Goal: Task Accomplishment & Management: Manage account settings

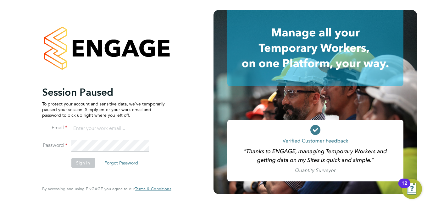
drag, startPoint x: 0, startPoint y: 0, endPoint x: 91, endPoint y: 131, distance: 159.3
click at [91, 131] on input at bounding box center [110, 128] width 78 height 11
type input "niallo@dannysullivan.co.uk"
click at [84, 168] on button "Sign In" at bounding box center [83, 163] width 24 height 10
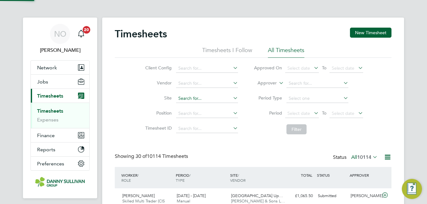
click at [198, 96] on input at bounding box center [207, 98] width 62 height 9
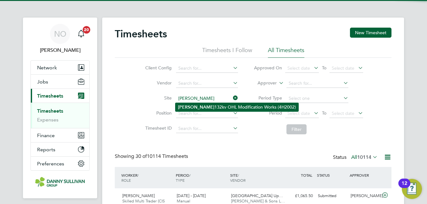
click at [198, 105] on li "Harker 132kv OHL Modification Works (4H2002)" at bounding box center [236, 107] width 123 height 8
type input "Harker 132kv OHL Modification Works (4H2002)"
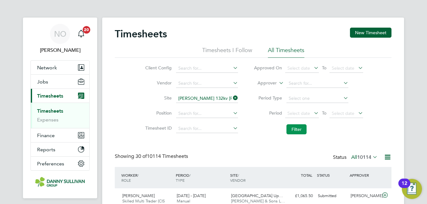
click at [294, 129] on button "Filter" at bounding box center [296, 129] width 20 height 10
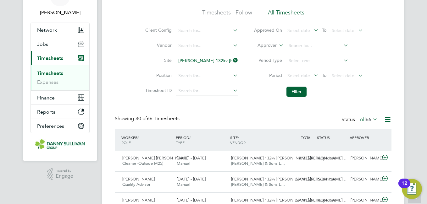
click at [221, 60] on input "Harker 132kv OHL Modification Works (4H2002)" at bounding box center [207, 61] width 62 height 9
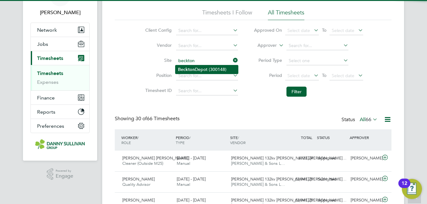
click at [211, 68] on li "Beckton Depot (300148)" at bounding box center [206, 69] width 63 height 8
type input "Beckton Depot (300148)"
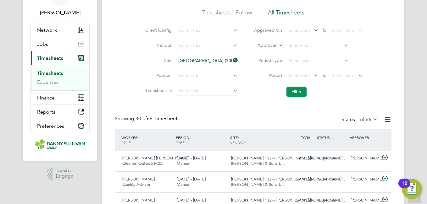
click at [304, 93] on button "Filter" at bounding box center [296, 92] width 20 height 10
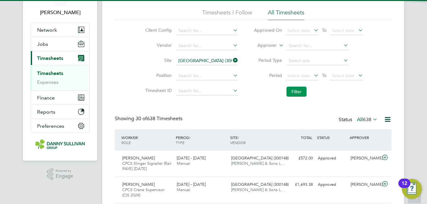
scroll to position [3, 3]
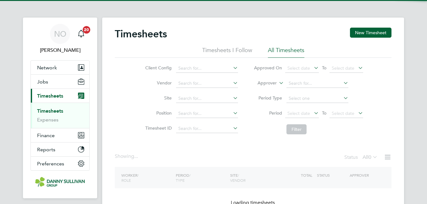
click at [138, 56] on ul "Timesheets I Follow All Timesheets" at bounding box center [253, 52] width 277 height 11
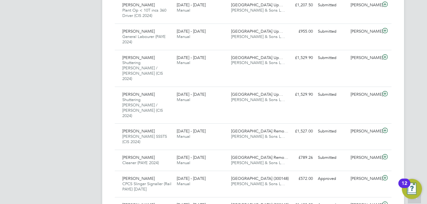
scroll to position [277, 0]
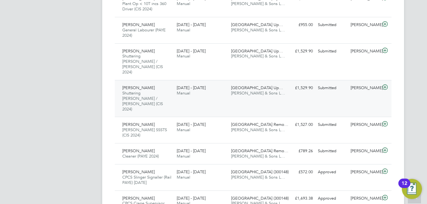
click at [329, 83] on div "Nicusor Serban Shuttering Carpenter / Joiner (CIS 2024) 16 - 22 Aug 2025 16 - 2…" at bounding box center [253, 98] width 277 height 37
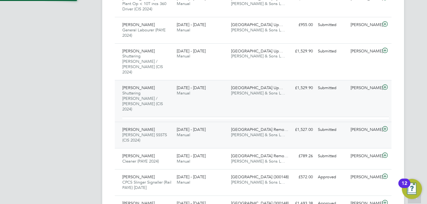
scroll to position [11, 61]
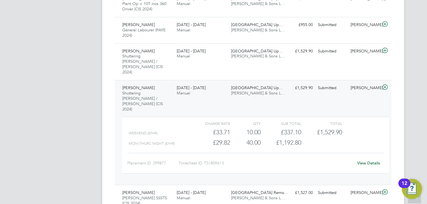
click at [368, 161] on link "View Details" at bounding box center [368, 163] width 23 height 5
click at [174, 88] on div "Nicusor Serban Shuttering Carpenter / Joiner (CIS 2024) 16 - 22 Aug 2025 16 - 2…" at bounding box center [253, 132] width 277 height 105
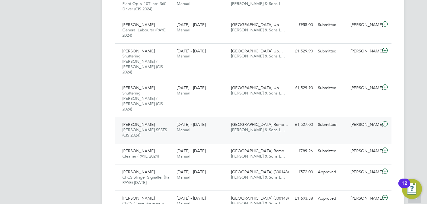
click at [349, 120] on div "[PERSON_NAME]" at bounding box center [364, 125] width 33 height 10
click at [370, 117] on div "Ioan Dutcovici Foreman SSSTS (CIS 2024) 16 - 22 Aug 2025 16 - 22 Aug 2025 Manua…" at bounding box center [253, 130] width 277 height 26
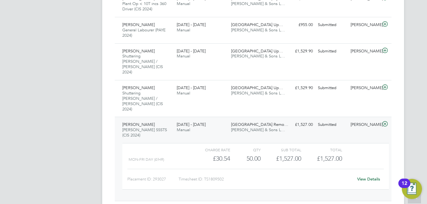
click at [372, 177] on link "View Details" at bounding box center [368, 179] width 23 height 5
click at [135, 122] on span "[PERSON_NAME]" at bounding box center [138, 124] width 32 height 5
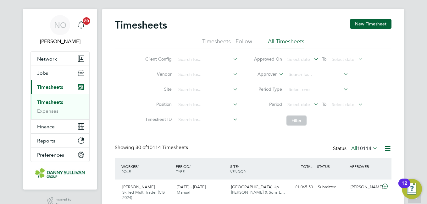
scroll to position [0, 0]
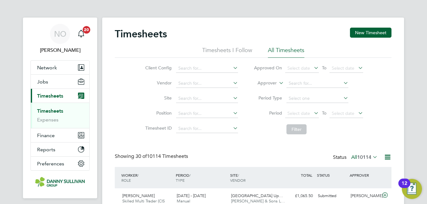
click at [202, 101] on input at bounding box center [207, 98] width 62 height 9
click at [203, 100] on input at bounding box center [207, 98] width 62 height 9
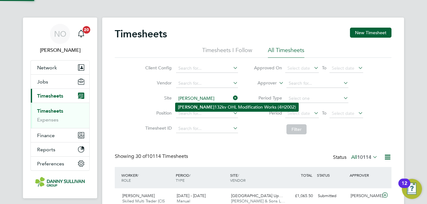
click at [198, 106] on li "Harker 132kv OHL Modification Works (4H2002)" at bounding box center [236, 107] width 123 height 8
type input "Harker 132kv OHL Modification Works (4H2002)"
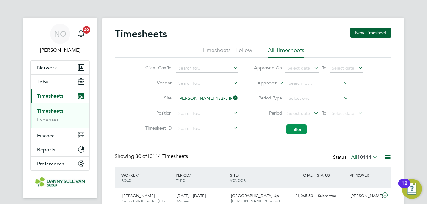
click at [292, 128] on button "Filter" at bounding box center [296, 129] width 20 height 10
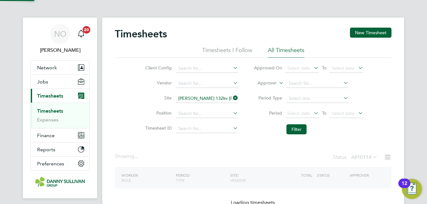
click at [149, 101] on label "Site" at bounding box center [157, 98] width 28 height 6
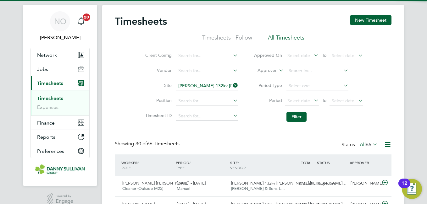
scroll to position [3, 3]
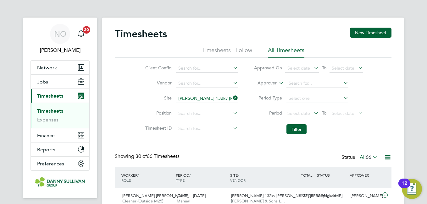
click at [232, 97] on icon at bounding box center [232, 98] width 0 height 9
click at [152, 89] on li "Vendor" at bounding box center [190, 83] width 110 height 15
click at [198, 94] on input at bounding box center [207, 98] width 62 height 9
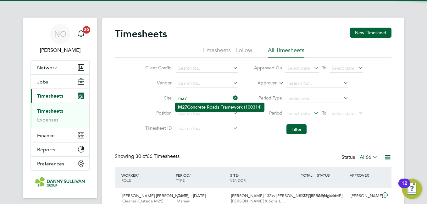
click at [199, 105] on li "M27 Concrete Roads Framework (100314)" at bounding box center [219, 107] width 89 height 8
type input "M27 Concrete Roads Framework (100314)"
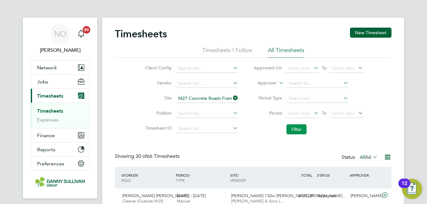
click at [290, 128] on button "Filter" at bounding box center [296, 129] width 20 height 10
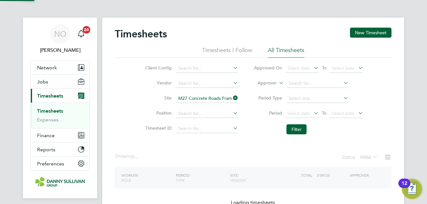
click at [127, 100] on div "Client Config Vendor Site M27 Concrete Roads Framework (100314) Position Timesh…" at bounding box center [253, 98] width 277 height 80
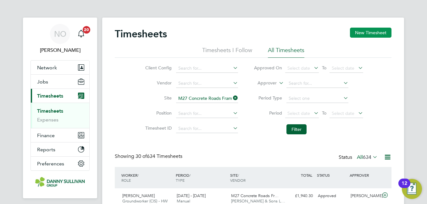
click at [380, 28] on button "New Timesheet" at bounding box center [370, 33] width 41 height 10
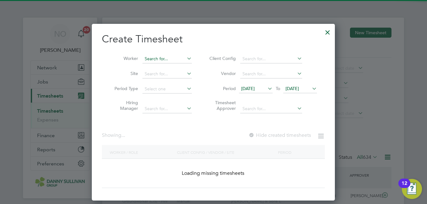
click at [170, 62] on input at bounding box center [166, 59] width 49 height 9
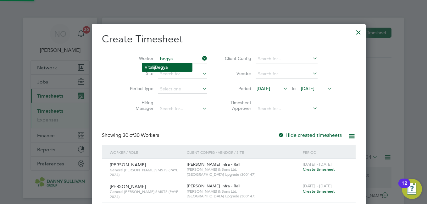
click at [168, 63] on li "Vitalij Begya" at bounding box center [167, 67] width 50 height 8
type input "[PERSON_NAME]"
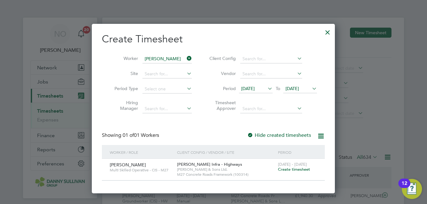
click at [294, 167] on span "[DATE] - [DATE]" at bounding box center [292, 164] width 29 height 5
click at [291, 172] on span "Create timesheet" at bounding box center [294, 169] width 32 height 5
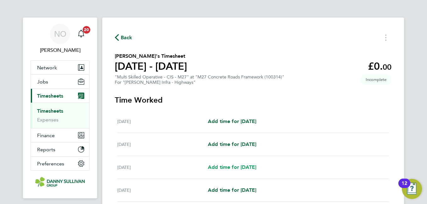
click at [225, 168] on span "Add time for Mon 18 Aug" at bounding box center [232, 167] width 48 height 6
select select "30"
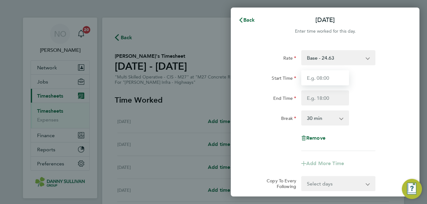
click at [323, 77] on input "Start Time" at bounding box center [325, 77] width 48 height 15
type input "07:00"
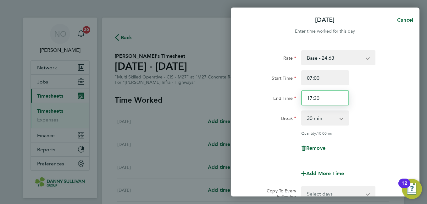
click at [317, 99] on input "17:30" at bounding box center [325, 98] width 48 height 15
type input "17:00"
click at [391, 106] on div "Rate Base - 24.63 Weekend - 36.95 Start Time 07:00 End Time 17:00 Break 0 min 1…" at bounding box center [324, 105] width 153 height 111
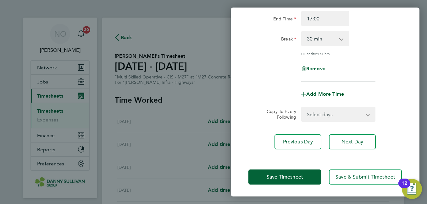
click at [346, 114] on select "Select days Day Tuesday Wednesday Thursday Friday" at bounding box center [335, 114] width 66 height 14
select select "DAY"
click at [302, 107] on select "Select days Day Tuesday Wednesday Thursday Friday" at bounding box center [335, 114] width 66 height 14
select select "2025-08-22"
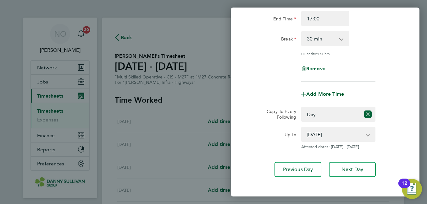
click at [392, 119] on div "Copy To Every Following Select days Day Tuesday Wednesday Thursday Friday" at bounding box center [325, 114] width 158 height 15
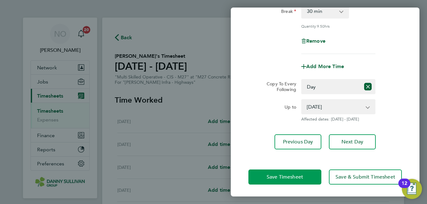
click at [271, 183] on button "Save Timesheet" at bounding box center [284, 177] width 73 height 15
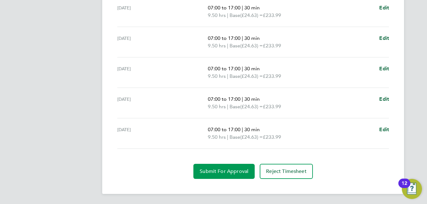
click at [234, 171] on span "Submit For Approval" at bounding box center [224, 171] width 49 height 6
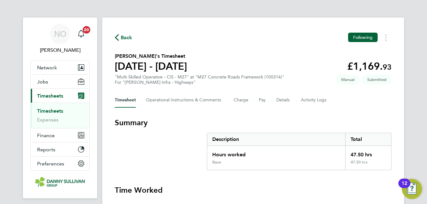
click at [296, 99] on div "Timesheet Operational Instructions & Comments Charge Pay Details Activity Logs" at bounding box center [253, 100] width 277 height 15
click at [290, 99] on button "Details" at bounding box center [283, 100] width 14 height 15
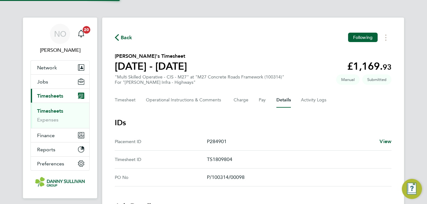
click at [126, 41] on span "Back" at bounding box center [127, 38] width 12 height 8
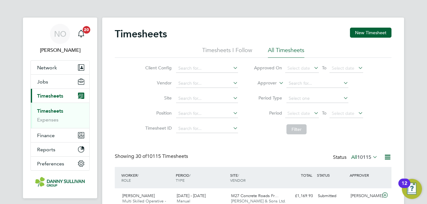
click at [189, 105] on li "Site" at bounding box center [190, 98] width 110 height 15
click at [188, 100] on input at bounding box center [207, 98] width 62 height 9
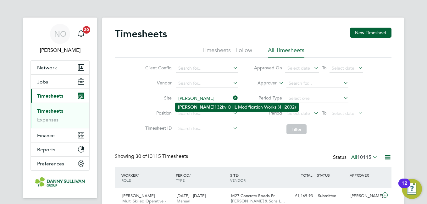
click at [192, 106] on li "[PERSON_NAME] 132kv OHL Modification Works (4H2002)" at bounding box center [236, 107] width 123 height 8
type input "[PERSON_NAME] 132kv [PERSON_NAME] Modification Works (4H2002)"
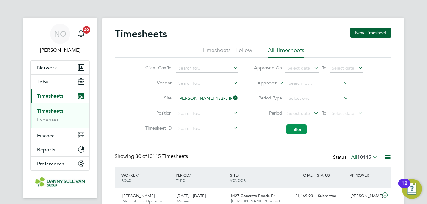
click at [305, 129] on button "Filter" at bounding box center [296, 129] width 20 height 10
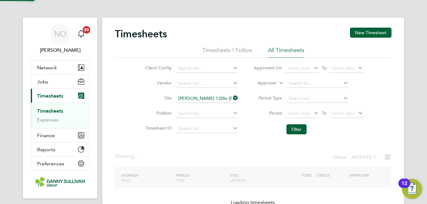
click at [157, 100] on label "Site" at bounding box center [157, 98] width 28 height 6
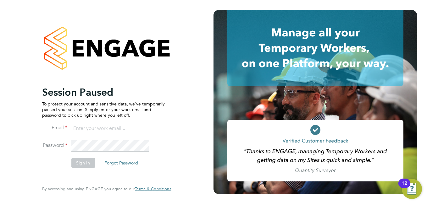
click at [101, 129] on input at bounding box center [110, 128] width 78 height 11
type input "niallo@dannysullivan.co.uk"
click at [88, 163] on button "Sign In" at bounding box center [83, 163] width 24 height 10
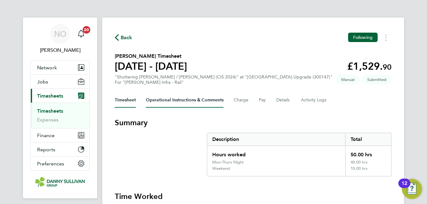
click at [189, 96] on Comments-tab "Operational Instructions & Comments" at bounding box center [185, 100] width 78 height 15
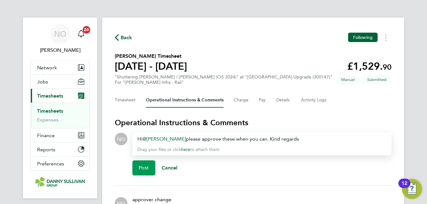
click at [144, 161] on button "Post" at bounding box center [143, 168] width 23 height 15
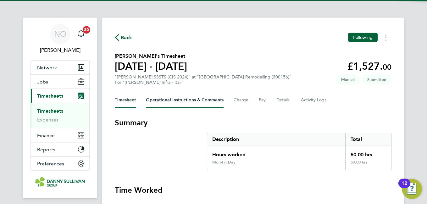
click at [164, 102] on Comments-tab "Operational Instructions & Comments" at bounding box center [185, 100] width 78 height 15
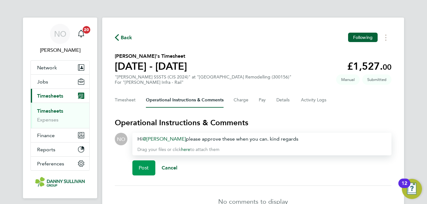
click at [144, 168] on span "Post" at bounding box center [144, 168] width 10 height 6
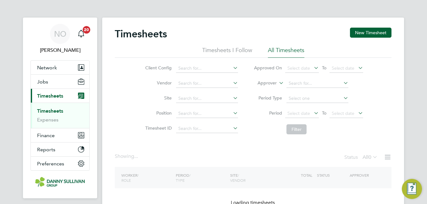
click at [140, 52] on ul "Timesheets I Follow All Timesheets" at bounding box center [253, 52] width 277 height 11
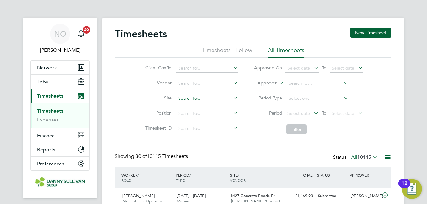
click at [206, 96] on input at bounding box center [207, 98] width 62 height 9
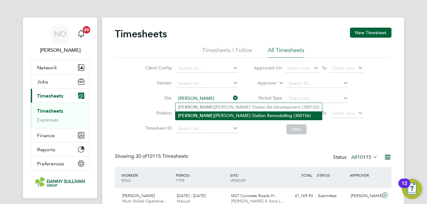
click at [206, 112] on li "Colin dale Station Remodelling (300156)" at bounding box center [248, 116] width 146 height 8
type input "Colindale Station Remodelling (300156)"
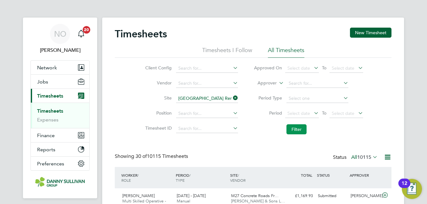
click at [301, 128] on button "Filter" at bounding box center [296, 129] width 20 height 10
click at [135, 113] on div "Client Config Vendor Site Colindale Station Remodelling (300156) Position Times…" at bounding box center [253, 98] width 277 height 80
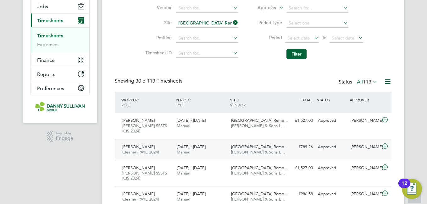
click at [260, 144] on span "[GEOGRAPHIC_DATA] Remo…" at bounding box center [259, 146] width 57 height 5
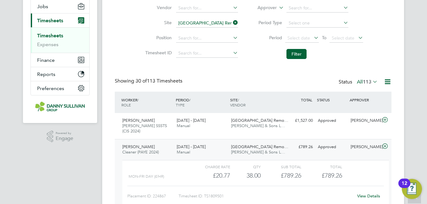
click at [366, 194] on link "View Details" at bounding box center [368, 196] width 23 height 5
click at [159, 142] on div "Antoaneta Ivanova Cleaner (PAYE 2024) 16 - 22 Aug 2025" at bounding box center [147, 150] width 54 height 16
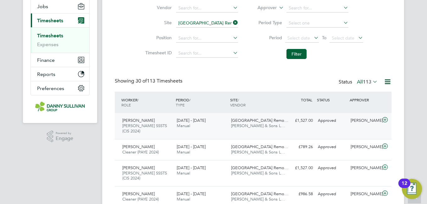
click at [161, 123] on div "Ioan Dutcovici Foreman SSSTS (CIS 2024) 16 - 22 Aug 2025" at bounding box center [147, 126] width 54 height 21
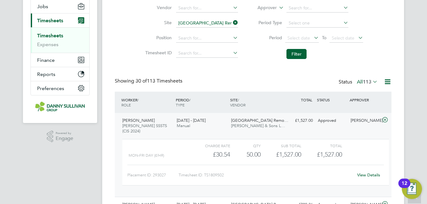
click at [374, 173] on link "View Details" at bounding box center [368, 175] width 23 height 5
click at [303, 54] on button "Filter" at bounding box center [296, 54] width 20 height 10
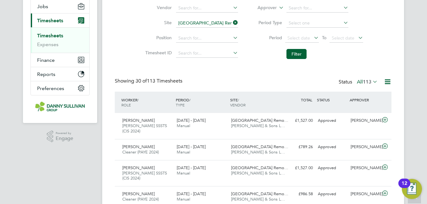
scroll to position [16, 55]
click at [200, 26] on input "Colindale Station Remodelling (300156)" at bounding box center [207, 23] width 62 height 9
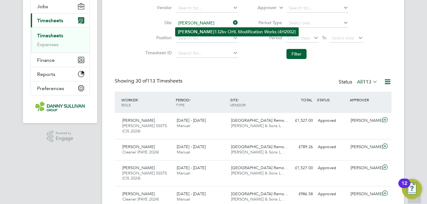
click at [200, 32] on li "[PERSON_NAME] 132kv OHL Modification Works (4H2002)" at bounding box center [236, 32] width 123 height 8
type input "[PERSON_NAME] 132kv [PERSON_NAME] Modification Works (4H2002)"
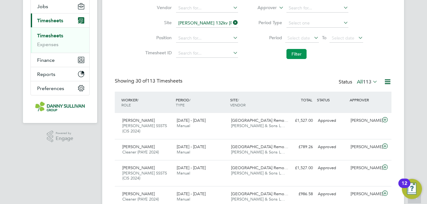
click at [299, 52] on button "Filter" at bounding box center [296, 54] width 20 height 10
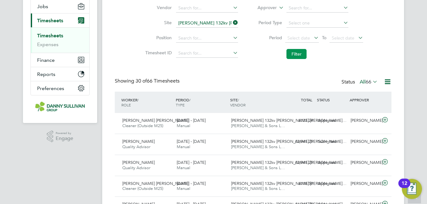
click at [303, 55] on button "Filter" at bounding box center [296, 54] width 20 height 10
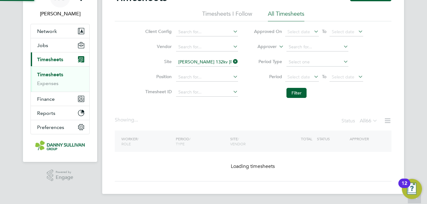
click at [136, 71] on li "Position" at bounding box center [190, 77] width 110 height 15
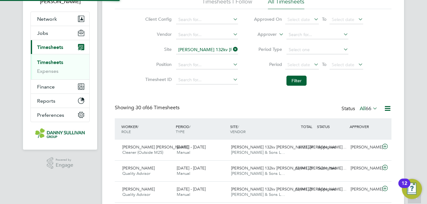
scroll to position [3, 3]
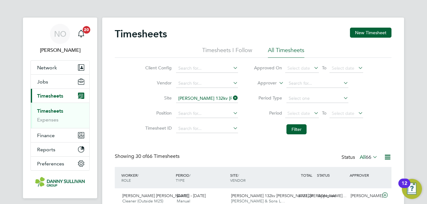
click at [305, 129] on button "Filter" at bounding box center [296, 129] width 20 height 10
click at [151, 112] on label "Position" at bounding box center [157, 113] width 28 height 6
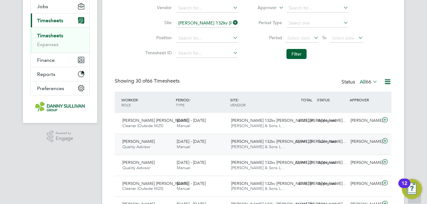
click at [330, 150] on div "[PERSON_NAME] Quality Advisor [DATE] - [DATE] [DATE] - [DATE] Manual [PERSON_NA…" at bounding box center [253, 144] width 277 height 21
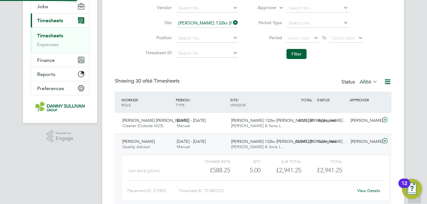
click at [319, 141] on div "Submitted" at bounding box center [331, 142] width 33 height 10
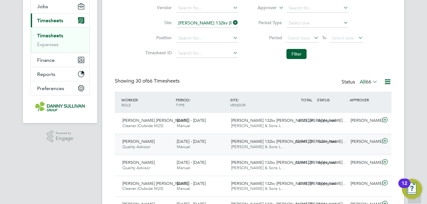
click at [334, 150] on div "[PERSON_NAME] Quality Advisor [DATE] - [DATE] [DATE] - [DATE] Manual [PERSON_NA…" at bounding box center [253, 144] width 277 height 21
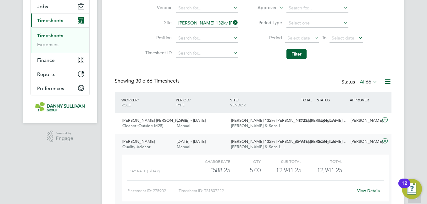
click at [367, 191] on link "View Details" at bounding box center [368, 190] width 23 height 5
click at [155, 139] on div "[PERSON_NAME] Quality Advisor [DATE] - [DATE]" at bounding box center [147, 145] width 54 height 16
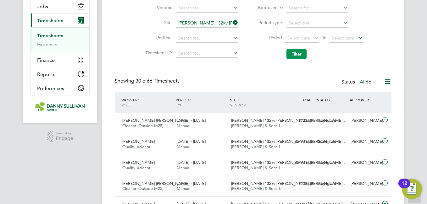
click at [302, 57] on button "Filter" at bounding box center [296, 54] width 20 height 10
click at [298, 53] on button "Filter" at bounding box center [296, 54] width 20 height 10
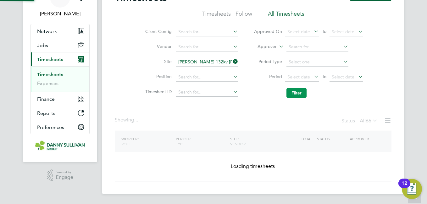
scroll to position [36, 0]
click at [143, 76] on label "Position" at bounding box center [157, 77] width 28 height 6
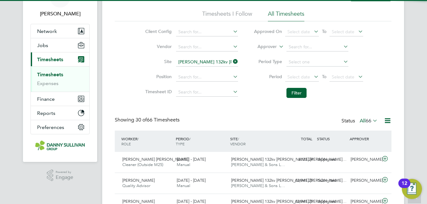
scroll to position [16, 55]
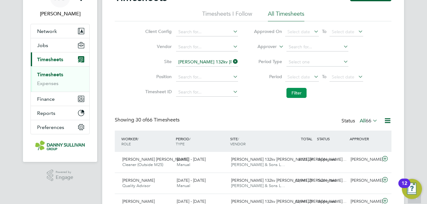
click at [296, 95] on button "Filter" at bounding box center [296, 93] width 20 height 10
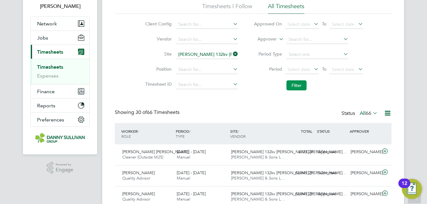
scroll to position [3, 3]
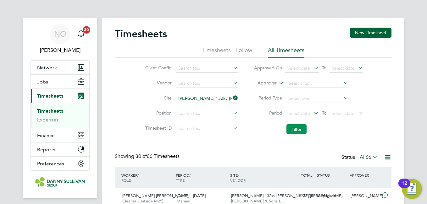
click at [298, 134] on button "Filter" at bounding box center [296, 129] width 20 height 10
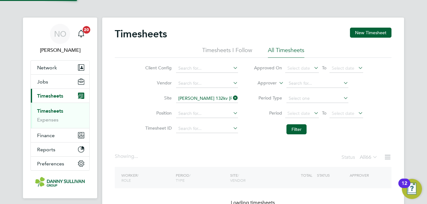
click at [124, 100] on div "Client Config Vendor Site Harker 132kv OHL Modification Works (4H2002) Position…" at bounding box center [253, 98] width 277 height 80
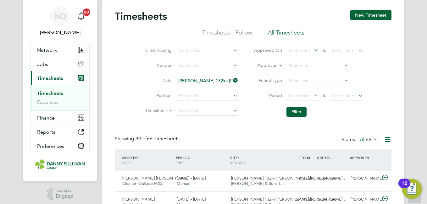
scroll to position [0, 0]
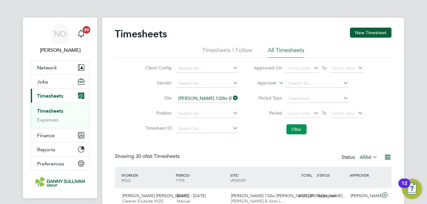
click at [303, 132] on button "Filter" at bounding box center [296, 129] width 20 height 10
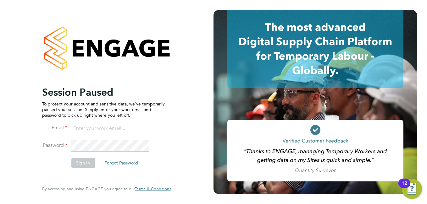
click at [109, 138] on li "Email" at bounding box center [103, 132] width 123 height 18
click at [81, 128] on input at bounding box center [110, 128] width 78 height 11
type input "[EMAIL_ADDRESS][DOMAIN_NAME]"
click at [88, 162] on button "Sign In" at bounding box center [83, 163] width 24 height 10
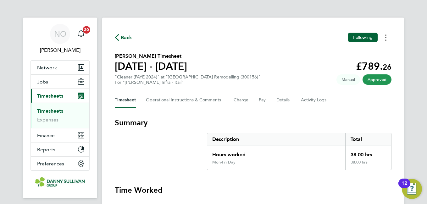
click at [386, 40] on circle "Timesheets Menu" at bounding box center [385, 40] width 1 height 1
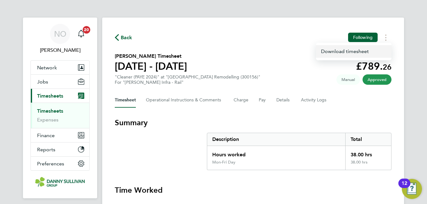
click at [357, 50] on link "Download timesheet" at bounding box center [353, 51] width 75 height 13
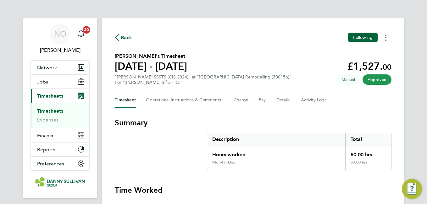
click at [387, 35] on button "Timesheets Menu" at bounding box center [385, 38] width 11 height 10
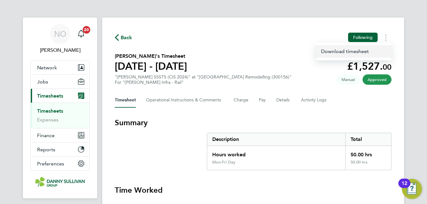
click at [354, 50] on link "Download timesheet" at bounding box center [353, 51] width 75 height 13
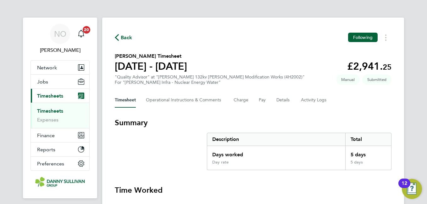
click at [298, 95] on div "Timesheet Operational Instructions & Comments Charge Pay Details Activity Logs" at bounding box center [253, 100] width 277 height 15
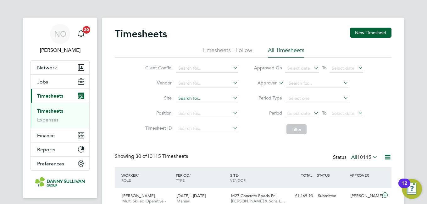
click at [190, 99] on input at bounding box center [207, 98] width 62 height 9
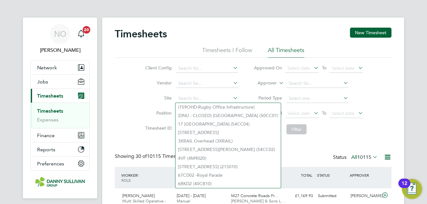
click at [149, 97] on label "Site" at bounding box center [157, 98] width 28 height 6
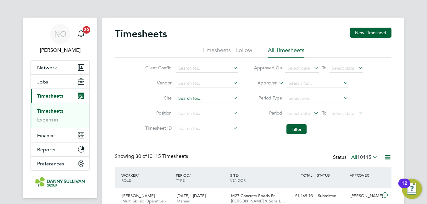
click at [199, 100] on input at bounding box center [207, 98] width 62 height 9
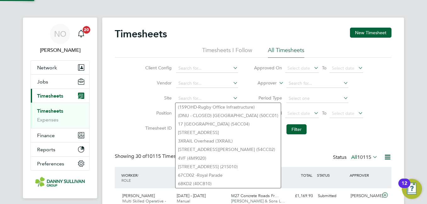
click at [146, 89] on li "Vendor" at bounding box center [190, 83] width 110 height 15
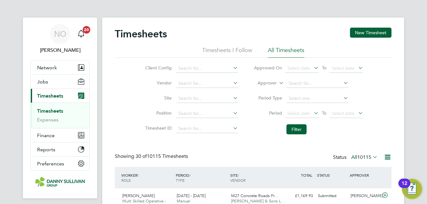
click at [186, 94] on li "Site" at bounding box center [190, 98] width 110 height 15
click at [166, 99] on label "Site" at bounding box center [157, 98] width 28 height 6
click at [187, 101] on input at bounding box center [207, 98] width 62 height 9
click at [194, 100] on input at bounding box center [207, 98] width 62 height 9
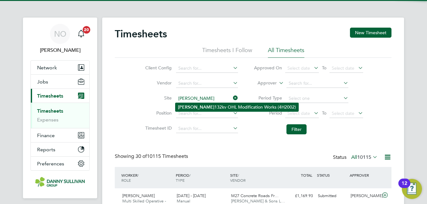
click at [197, 107] on li "[PERSON_NAME] 132kv OHL Modification Works (4H2002)" at bounding box center [236, 107] width 123 height 8
type input "[PERSON_NAME] 132kv [PERSON_NAME] Modification Works (4H2002)"
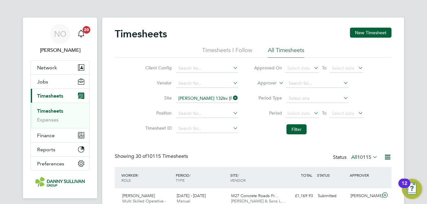
click at [292, 124] on li "Filter" at bounding box center [308, 129] width 125 height 16
click at [295, 128] on button "Filter" at bounding box center [296, 129] width 20 height 10
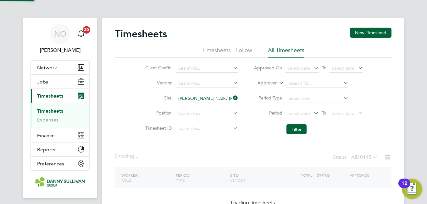
click at [144, 102] on li "Site Harker 132kv OHL Modification Works (4H2002)" at bounding box center [190, 98] width 110 height 15
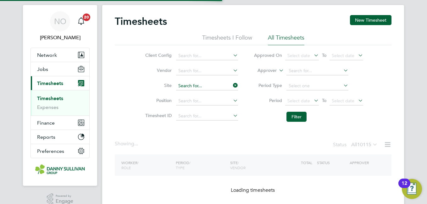
click at [205, 87] on input at bounding box center [207, 86] width 62 height 9
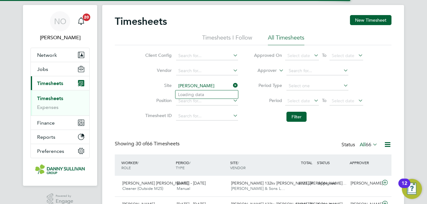
type input "[PERSON_NAME]"
click at [232, 85] on icon at bounding box center [232, 85] width 0 height 9
click at [209, 89] on input at bounding box center [207, 86] width 62 height 9
type input "[PERSON_NAME]"
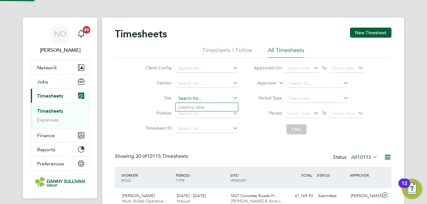
click at [193, 99] on input at bounding box center [207, 98] width 62 height 9
click at [193, 104] on li "[PERSON_NAME] 132kv OHL Modification Works (4H2002)" at bounding box center [236, 107] width 123 height 8
type input "[PERSON_NAME] 132kv [PERSON_NAME] Modification Works (4H2002)"
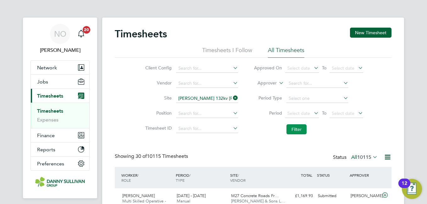
click at [297, 129] on button "Filter" at bounding box center [296, 129] width 20 height 10
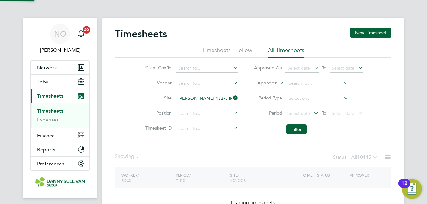
click at [148, 107] on li "Position" at bounding box center [190, 113] width 110 height 15
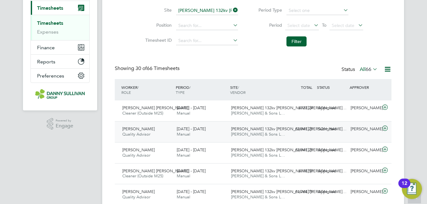
click at [338, 125] on div "Submitted" at bounding box center [331, 129] width 33 height 10
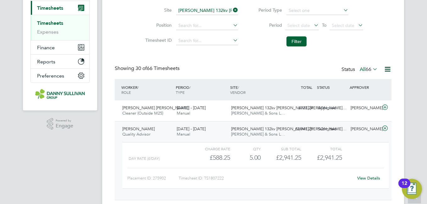
click at [359, 174] on div "View Details" at bounding box center [368, 178] width 31 height 10
click at [365, 182] on div "View Details" at bounding box center [368, 178] width 31 height 10
click at [366, 180] on link "View Details" at bounding box center [368, 178] width 23 height 5
click at [168, 133] on div "[PERSON_NAME] Quality Advisor [DATE] - [DATE]" at bounding box center [147, 132] width 54 height 16
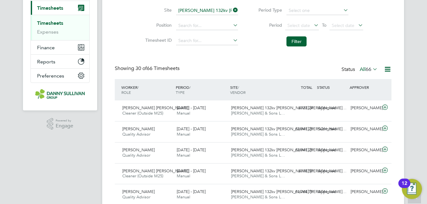
click at [144, 12] on label "Site" at bounding box center [157, 10] width 28 height 6
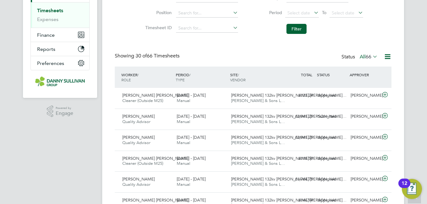
scroll to position [89, 0]
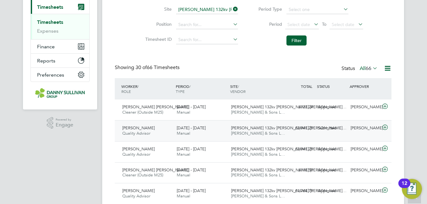
click at [158, 126] on div "[PERSON_NAME] Quality Advisor [DATE] - [DATE]" at bounding box center [147, 131] width 54 height 16
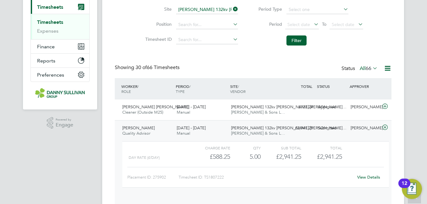
scroll to position [11, 61]
drag, startPoint x: 158, startPoint y: 126, endPoint x: 163, endPoint y: 133, distance: 8.9
click at [163, 133] on div "[PERSON_NAME] Quality Advisor [DATE] - [DATE]" at bounding box center [147, 131] width 54 height 16
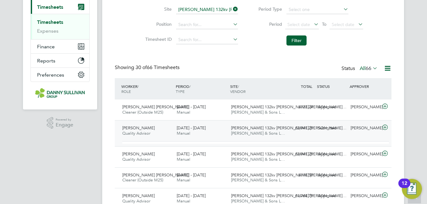
click at [163, 133] on div "[PERSON_NAME] Quality Advisor [DATE] - [DATE]" at bounding box center [147, 131] width 54 height 16
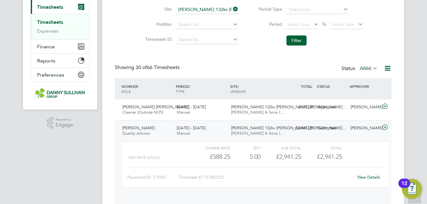
click at [165, 132] on div "[PERSON_NAME] Quality Advisor [DATE] - [DATE]" at bounding box center [147, 131] width 54 height 16
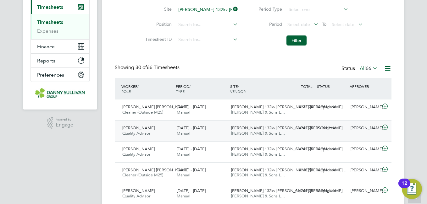
scroll to position [0, 0]
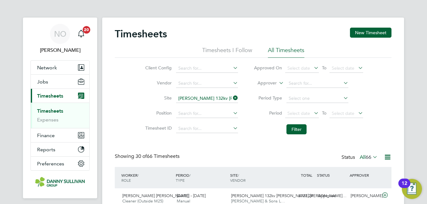
click at [137, 108] on li "Position" at bounding box center [190, 113] width 110 height 15
click at [290, 42] on div "Timesheets New Timesheet" at bounding box center [253, 37] width 277 height 19
click at [289, 49] on li "All Timesheets" at bounding box center [286, 52] width 36 height 11
click at [208, 48] on li "Timesheets I Follow" at bounding box center [227, 52] width 50 height 11
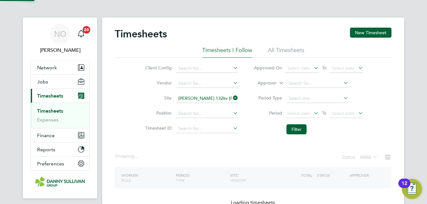
click at [288, 50] on li "All Timesheets" at bounding box center [286, 52] width 36 height 11
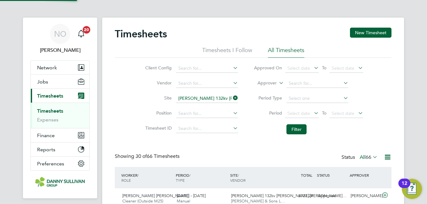
scroll to position [16, 55]
drag, startPoint x: 288, startPoint y: 50, endPoint x: 208, endPoint y: 23, distance: 84.2
click at [303, 128] on button "Filter" at bounding box center [296, 129] width 20 height 10
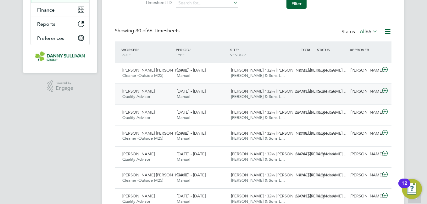
click at [329, 104] on div "[PERSON_NAME] Quality Advisor [DATE] - [DATE] [DATE] - [DATE] Manual [PERSON_NA…" at bounding box center [253, 94] width 277 height 21
click at [337, 95] on div "Submitted" at bounding box center [331, 91] width 33 height 10
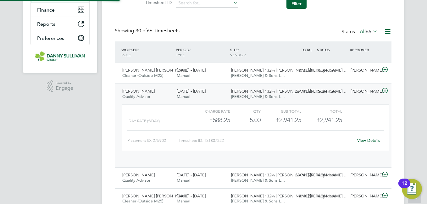
scroll to position [11, 61]
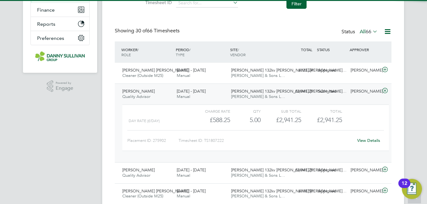
click at [293, 96] on div "£2,941.25 Submitted" at bounding box center [299, 91] width 33 height 10
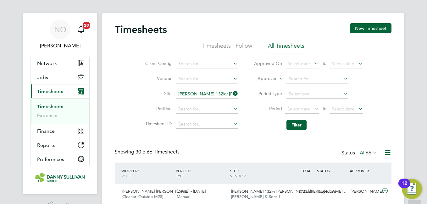
scroll to position [0, 0]
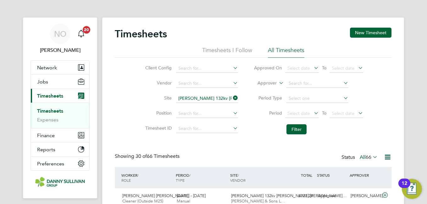
click at [311, 137] on li "Filter" at bounding box center [308, 129] width 125 height 16
click at [298, 129] on button "Filter" at bounding box center [296, 129] width 20 height 10
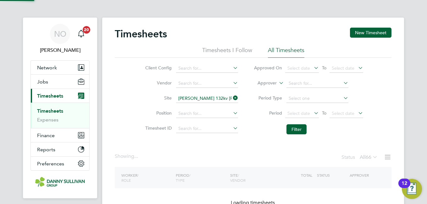
click at [163, 96] on label "Site" at bounding box center [157, 98] width 28 height 6
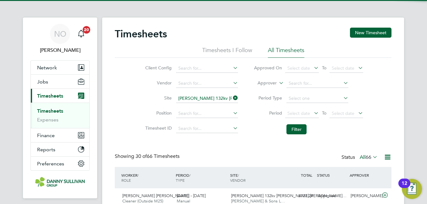
scroll to position [16, 55]
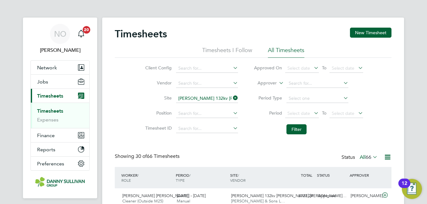
click at [407, 185] on div "12" at bounding box center [404, 183] width 12 height 9
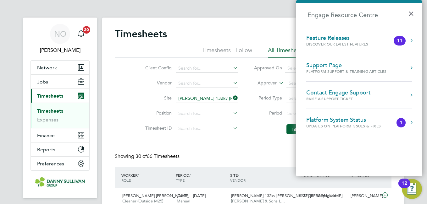
click at [407, 185] on div "12" at bounding box center [404, 183] width 12 height 9
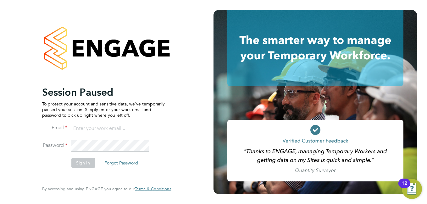
click at [99, 130] on input at bounding box center [110, 128] width 78 height 11
type input "niallo@dannysullivan.co.uk"
click at [86, 163] on button "Sign In" at bounding box center [83, 163] width 24 height 10
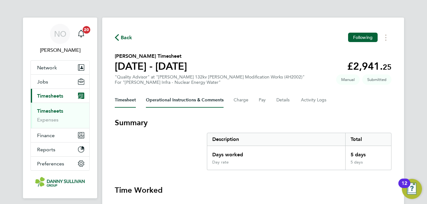
click at [181, 99] on Comments-tab "Operational Instructions & Comments" at bounding box center [185, 100] width 78 height 15
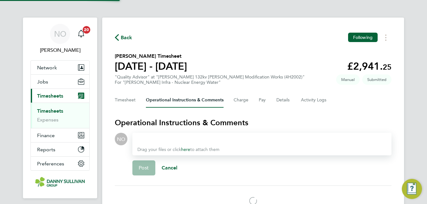
click at [281, 42] on div "Back Following [PERSON_NAME] Timesheet [DATE] - [DATE] £2,941. 25 "Quality Advi…" at bounding box center [253, 125] width 302 height 214
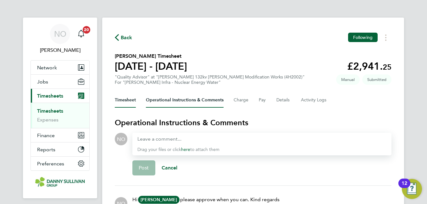
click at [130, 103] on button "Timesheet" at bounding box center [125, 100] width 21 height 15
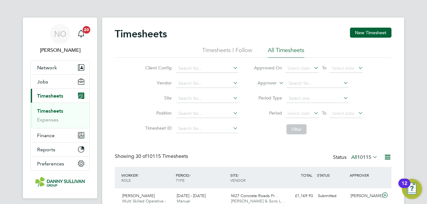
click at [211, 103] on li "Site" at bounding box center [190, 98] width 110 height 15
click at [58, 39] on div "NO" at bounding box center [60, 34] width 20 height 20
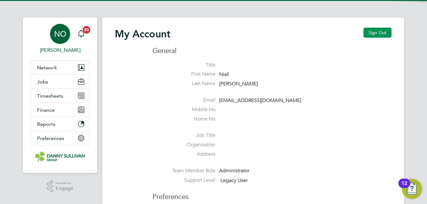
click at [381, 34] on button "Sign Out" at bounding box center [377, 33] width 28 height 10
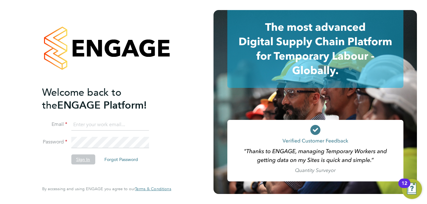
click at [88, 157] on button "Sign In" at bounding box center [83, 160] width 24 height 10
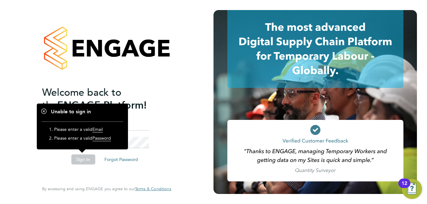
click at [198, 104] on div "Welcome back to the ENGAGE Platform! Email Password Sign In Forgot Password Ent…" at bounding box center [106, 102] width 213 height 204
click at [173, 126] on div "Welcome back to the ENGAGE Platform! Email Password Sign In Forgot Password Ent…" at bounding box center [107, 102] width 154 height 204
click at [23, 101] on div "Welcome back to the ENGAGE Platform! Email Password Sign In Forgot Password Ent…" at bounding box center [106, 102] width 213 height 204
click at [42, 110] on h1 "Unable to sign in" at bounding box center [82, 112] width 82 height 7
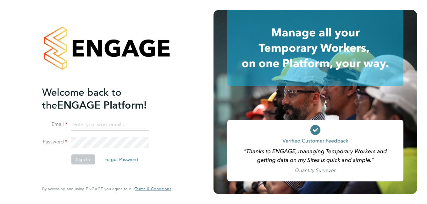
click at [109, 129] on input at bounding box center [110, 124] width 78 height 11
type input "[EMAIL_ADDRESS][DOMAIN_NAME]"
click at [86, 155] on button "Sign In" at bounding box center [83, 160] width 24 height 10
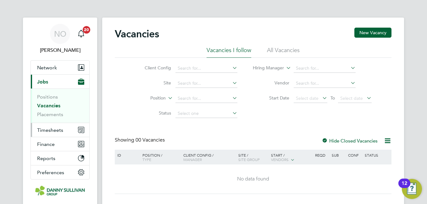
click at [52, 132] on span "Timesheets" at bounding box center [50, 130] width 26 height 6
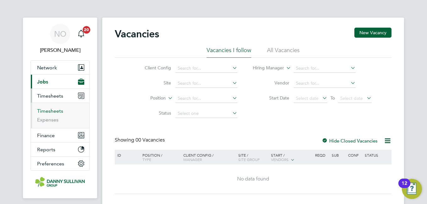
click at [56, 114] on link "Timesheets" at bounding box center [50, 111] width 26 height 6
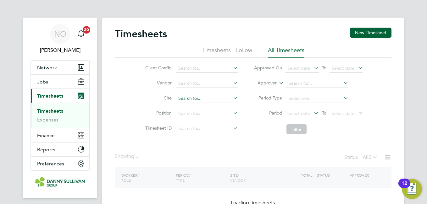
click at [187, 96] on input at bounding box center [207, 98] width 62 height 9
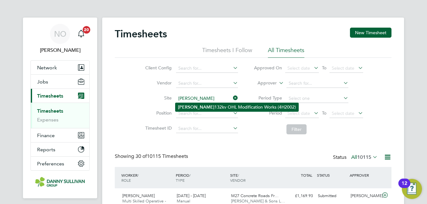
click at [203, 106] on li "Harker 132kv OHL Modification Works (4H2002)" at bounding box center [236, 107] width 123 height 8
type input "Harker 132kv OHL Modification Works (4H2002)"
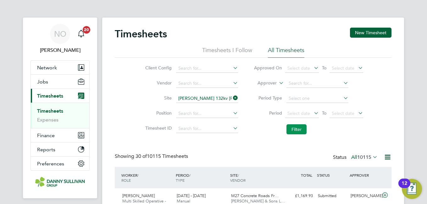
click at [299, 129] on button "Filter" at bounding box center [296, 129] width 20 height 10
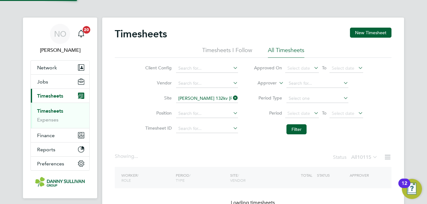
click at [149, 107] on li "Position" at bounding box center [190, 113] width 110 height 15
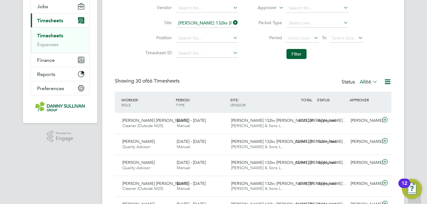
click at [196, 28] on li "Site Harker 132kv OHL Modification Works (4H2002)" at bounding box center [190, 23] width 110 height 15
click at [192, 25] on input "Harker 132kv OHL Modification Works (4H2002)" at bounding box center [207, 23] width 62 height 9
type input "v"
type input "begya"
click at [196, 29] on li "No results found" at bounding box center [206, 32] width 63 height 8
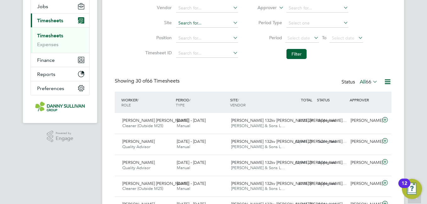
click at [195, 26] on input at bounding box center [207, 23] width 62 height 9
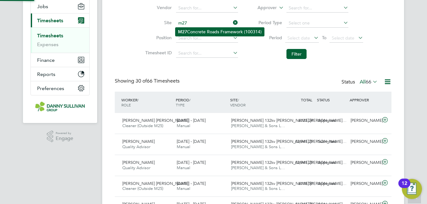
click at [199, 28] on li "M27 Concrete Roads Framework (100314)" at bounding box center [219, 32] width 89 height 8
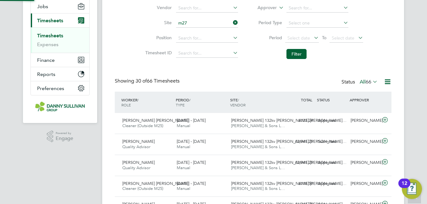
type input "M27 Concrete Roads Framework (100314)"
click at [291, 46] on li "Period Select date To Select date" at bounding box center [308, 38] width 125 height 15
click at [296, 54] on button "Filter" at bounding box center [296, 54] width 20 height 10
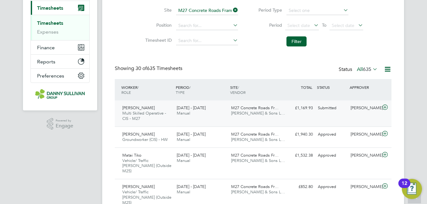
click at [318, 104] on div "Submitted" at bounding box center [331, 108] width 33 height 10
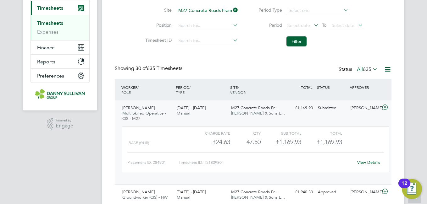
click at [366, 159] on div "View Details" at bounding box center [368, 163] width 31 height 10
click at [367, 164] on link "View Details" at bounding box center [368, 162] width 23 height 5
click at [138, 115] on span "Multi Skilled Operative - CIS - M27" at bounding box center [144, 116] width 44 height 11
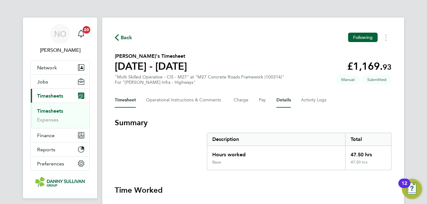
click at [278, 103] on button "Details" at bounding box center [283, 100] width 14 height 15
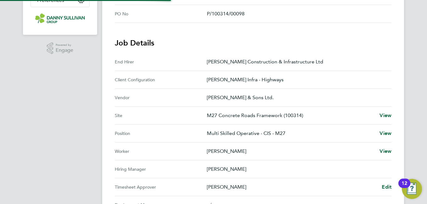
scroll to position [179, 0]
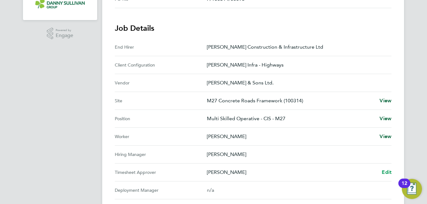
click at [389, 172] on span "Edit" at bounding box center [387, 172] width 10 height 6
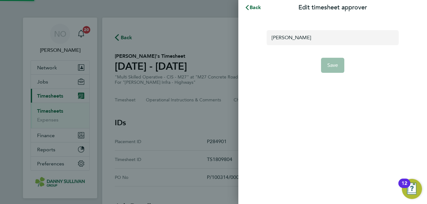
click at [304, 36] on input "[PERSON_NAME]" at bounding box center [333, 37] width 132 height 15
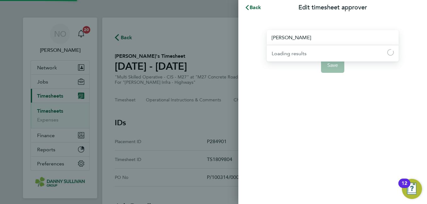
type input "f"
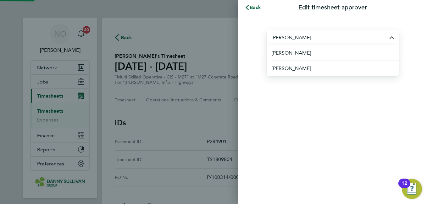
click at [304, 51] on span "[PERSON_NAME]" at bounding box center [291, 53] width 39 height 8
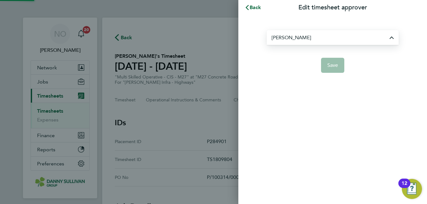
type input "[PERSON_NAME]"
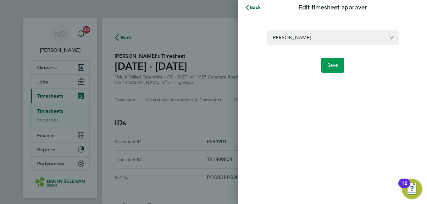
click at [329, 58] on button "Save" at bounding box center [333, 65] width 24 height 15
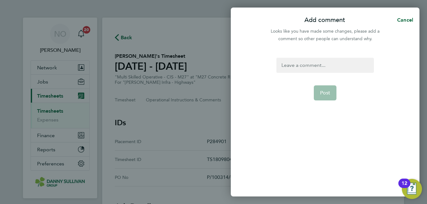
click at [317, 63] on div at bounding box center [324, 65] width 97 height 15
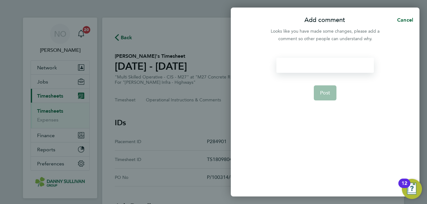
click at [317, 63] on div at bounding box center [324, 65] width 97 height 15
click at [328, 93] on span "Post" at bounding box center [325, 93] width 10 height 6
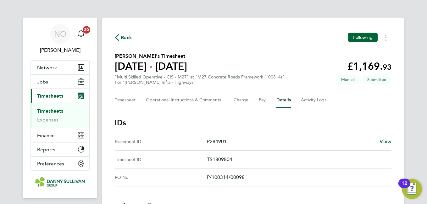
click at [124, 41] on span "Back" at bounding box center [127, 38] width 12 height 8
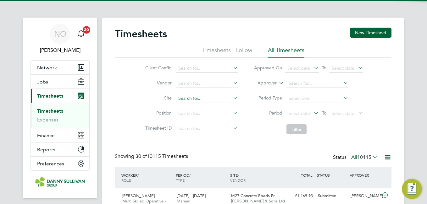
click at [203, 99] on input at bounding box center [207, 98] width 62 height 9
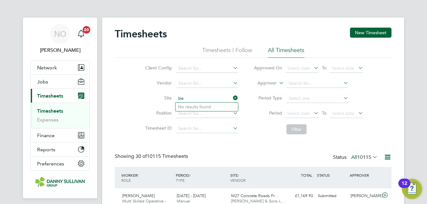
type input "b"
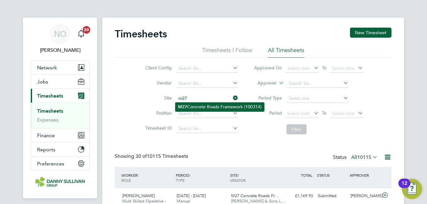
click at [202, 105] on li "M27 Concrete Roads Framework (100314)" at bounding box center [219, 107] width 89 height 8
type input "M27 Concrete Roads Framework (100314)"
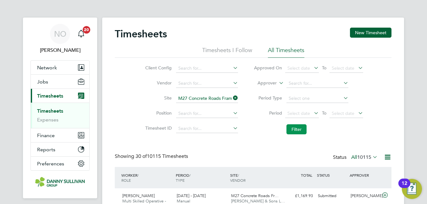
click at [300, 125] on button "Filter" at bounding box center [296, 129] width 20 height 10
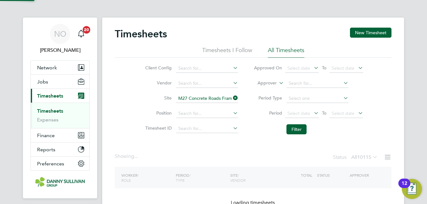
click at [146, 97] on label "Site" at bounding box center [157, 98] width 28 height 6
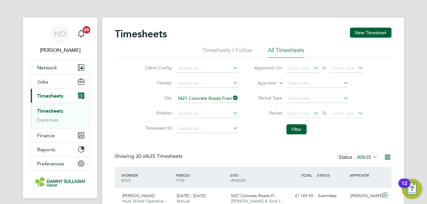
click at [293, 133] on button "Filter" at bounding box center [296, 129] width 20 height 10
click at [122, 90] on div "Client Config Vendor Site M27 Concrete Roads Framework (100314) Position Timesh…" at bounding box center [253, 98] width 277 height 80
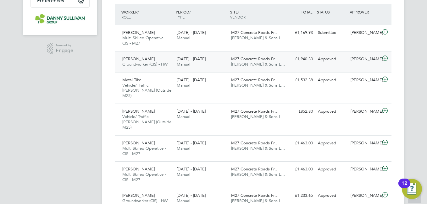
click at [145, 62] on span "Groundworker (CIS) - HW" at bounding box center [144, 64] width 45 height 5
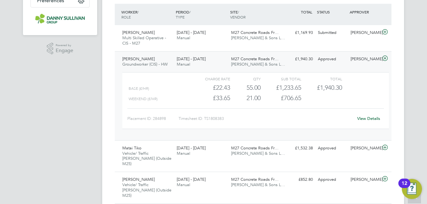
click at [370, 115] on div "View Details" at bounding box center [368, 119] width 31 height 10
click at [368, 117] on link "View Details" at bounding box center [368, 118] width 23 height 5
click at [159, 71] on div "Charge rate QTY Sub Total Total Base (£/HR) £22.43 55 55.00 55 £1,233.65 £1,940…" at bounding box center [256, 104] width 272 height 68
click at [151, 65] on span "Groundworker (CIS) - HW" at bounding box center [144, 64] width 45 height 5
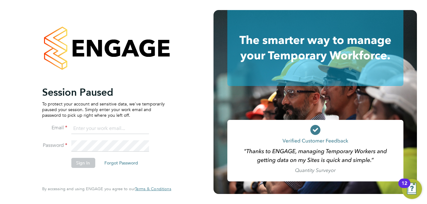
click at [91, 123] on input at bounding box center [110, 128] width 78 height 11
type input "niallo@dannysullivan.co.uk"
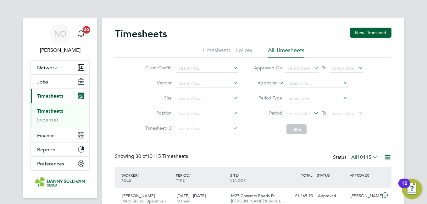
click at [135, 82] on div "Client Config Vendor Site Position Timesheet ID Approved On Select date To Sele…" at bounding box center [253, 98] width 277 height 80
click at [205, 104] on li "Site" at bounding box center [190, 98] width 110 height 15
click at [197, 98] on input at bounding box center [207, 98] width 62 height 9
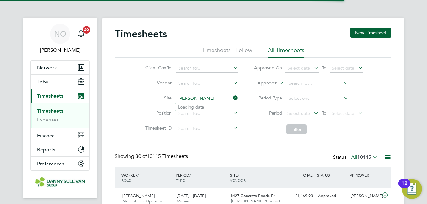
click at [195, 100] on input "[PERSON_NAME]" at bounding box center [207, 98] width 62 height 9
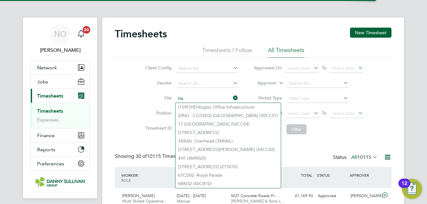
type input "h"
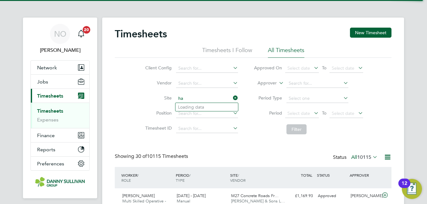
type input "h"
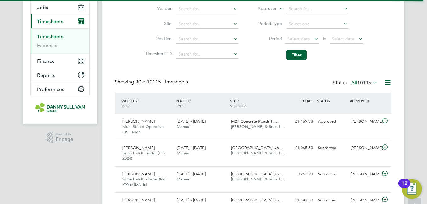
scroll to position [75, 0]
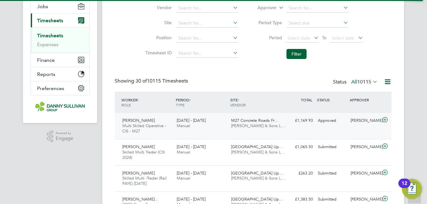
click at [280, 128] on div "M27 Concrete Roads Fr… [PERSON_NAME] & Sons L…" at bounding box center [255, 124] width 54 height 16
click at [351, 122] on div "[PERSON_NAME]" at bounding box center [364, 121] width 33 height 10
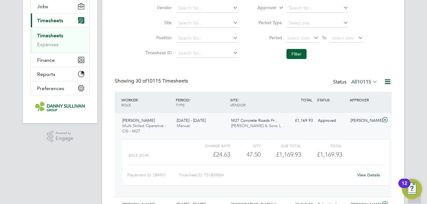
scroll to position [88, 0]
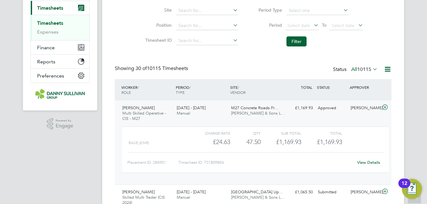
click at [370, 161] on link "View Details" at bounding box center [368, 162] width 23 height 5
click at [136, 113] on span "Multi Skilled Operative - CIS - M27" at bounding box center [144, 116] width 44 height 11
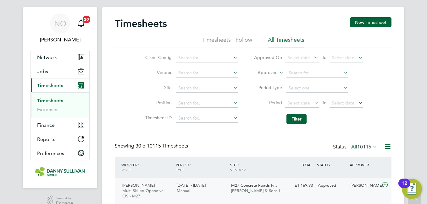
scroll to position [0, 0]
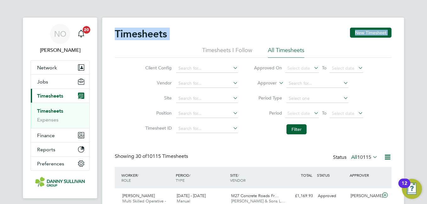
drag, startPoint x: 178, startPoint y: 49, endPoint x: 114, endPoint y: 41, distance: 64.2
drag, startPoint x: 114, startPoint y: 41, endPoint x: 186, endPoint y: 41, distance: 71.7
click at [186, 41] on div "Timesheets New Timesheet" at bounding box center [253, 37] width 277 height 19
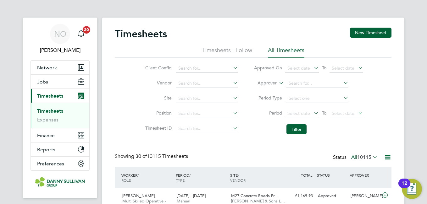
drag, startPoint x: 319, startPoint y: 23, endPoint x: 415, endPoint y: 50, distance: 100.1
click at [167, 30] on h2 "Timesheets" at bounding box center [141, 34] width 52 height 13
drag, startPoint x: 187, startPoint y: 24, endPoint x: 119, endPoint y: 31, distance: 68.3
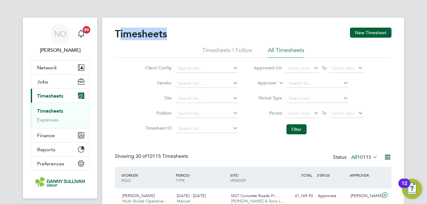
drag, startPoint x: 119, startPoint y: 31, endPoint x: 206, endPoint y: 25, distance: 87.0
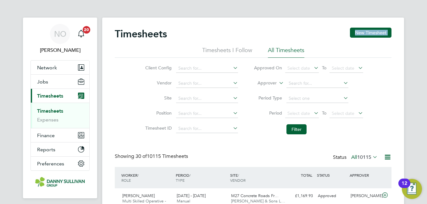
drag, startPoint x: 203, startPoint y: 44, endPoint x: 121, endPoint y: 64, distance: 85.1
drag, startPoint x: 121, startPoint y: 64, endPoint x: 150, endPoint y: 83, distance: 35.0
click at [150, 83] on label "Vendor" at bounding box center [157, 83] width 28 height 6
click at [199, 98] on input at bounding box center [207, 98] width 62 height 9
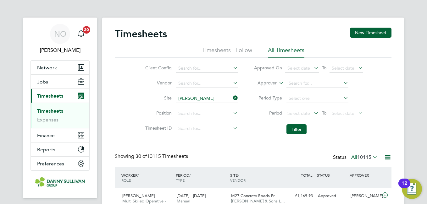
click at [200, 104] on li "Harker 132kv OHL Modification Works (4H2002)" at bounding box center [236, 107] width 123 height 8
type input "Harker 132kv OHL Modification Works (4H2002)"
click at [300, 129] on button "Filter" at bounding box center [296, 129] width 20 height 10
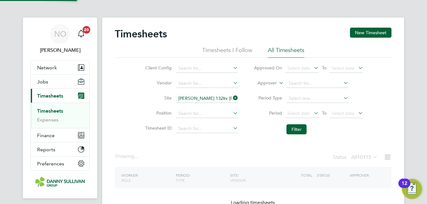
click at [140, 98] on li "Site Harker 132kv OHL Modification Works (4H2002)" at bounding box center [190, 98] width 110 height 15
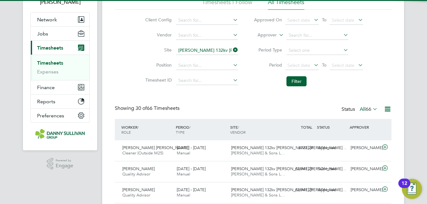
scroll to position [3, 3]
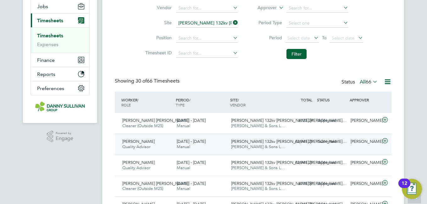
click at [162, 146] on div "Andrew Durham Quality Advisor 16 - 22 Aug 2025" at bounding box center [147, 145] width 54 height 16
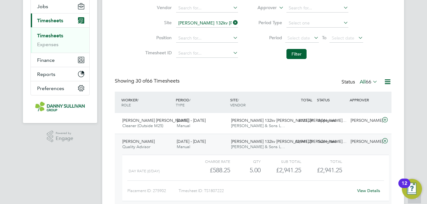
click at [369, 190] on link "View Details" at bounding box center [368, 190] width 23 height 5
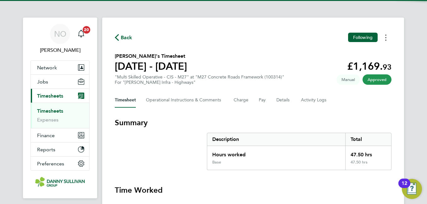
click at [386, 39] on icon "Timesheets Menu" at bounding box center [385, 38] width 1 height 6
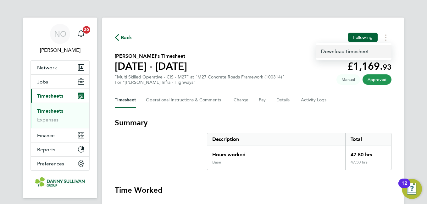
click at [356, 51] on link "Download timesheet" at bounding box center [353, 51] width 75 height 13
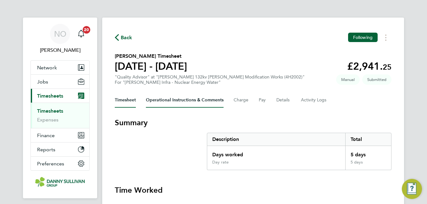
click at [182, 94] on Comments-tab "Operational Instructions & Comments" at bounding box center [185, 100] width 78 height 15
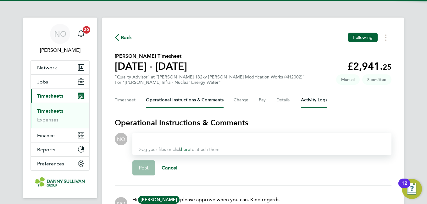
click at [317, 101] on Logs-tab "Activity Logs" at bounding box center [314, 100] width 26 height 15
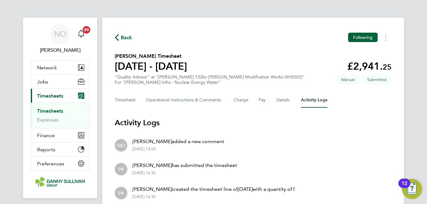
click at [278, 37] on div "Back Following" at bounding box center [253, 38] width 277 height 10
click at [159, 98] on Comments-tab "Operational Instructions & Comments" at bounding box center [185, 100] width 78 height 15
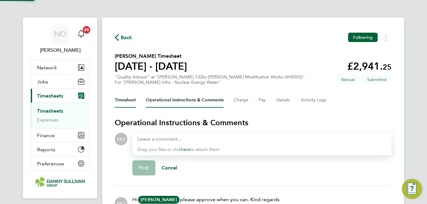
click at [126, 100] on button "Timesheet" at bounding box center [125, 100] width 21 height 15
